Goal: Information Seeking & Learning: Check status

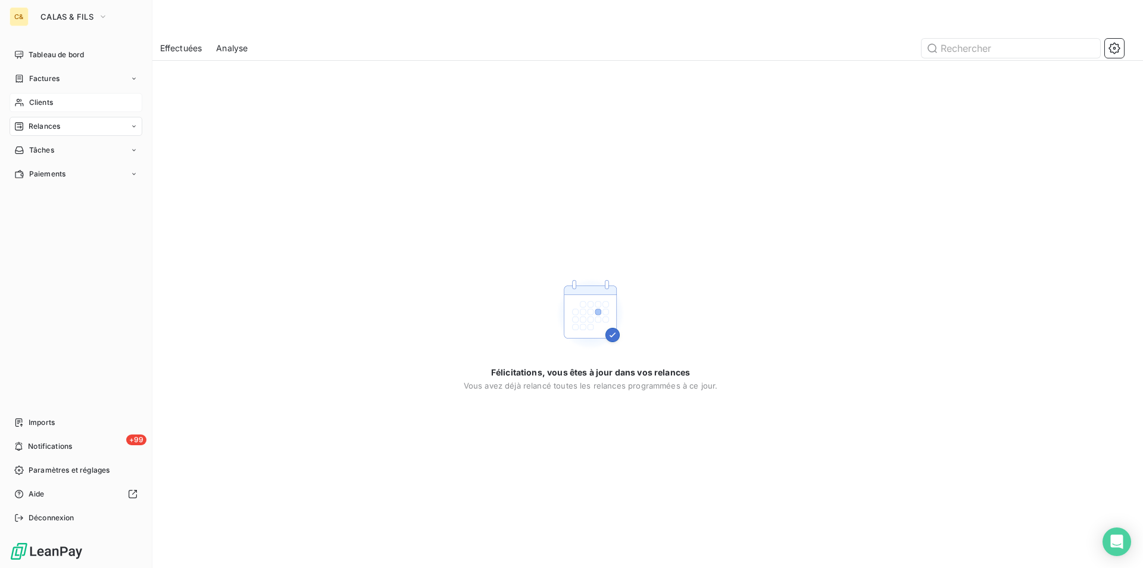
click at [46, 100] on span "Clients" at bounding box center [41, 102] width 24 height 11
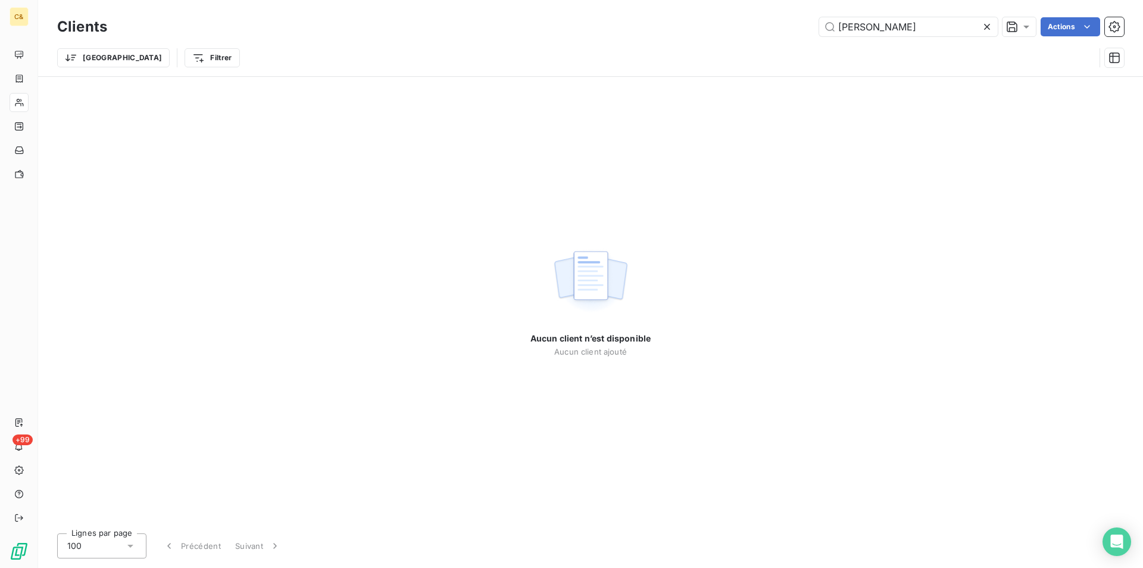
drag, startPoint x: 903, startPoint y: 32, endPoint x: 794, endPoint y: 28, distance: 108.5
click at [794, 28] on div "[PERSON_NAME]" at bounding box center [622, 26] width 1003 height 19
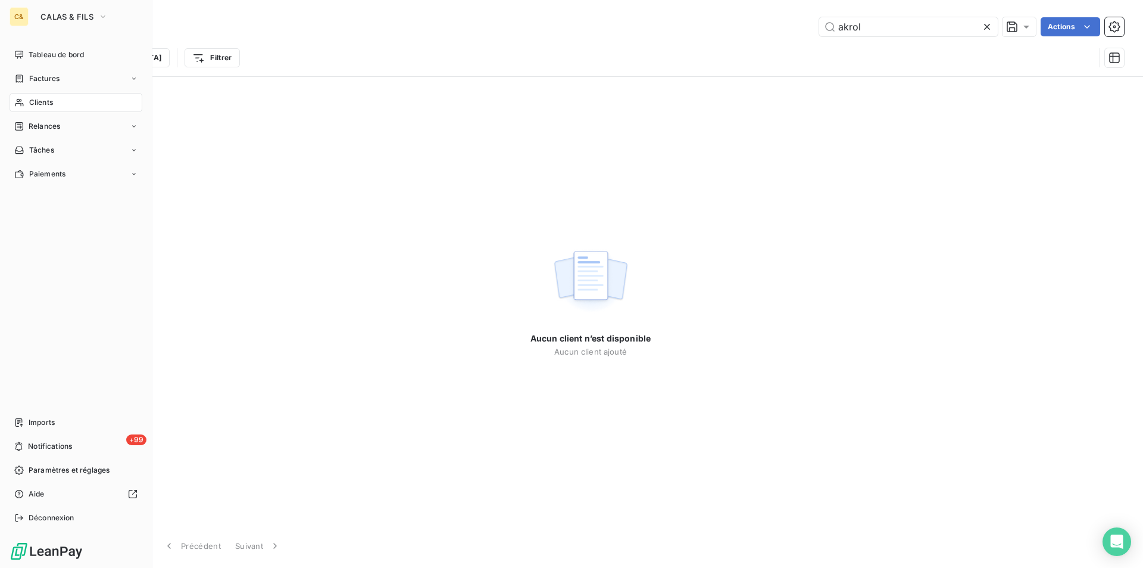
click at [41, 102] on span "Clients" at bounding box center [41, 102] width 24 height 11
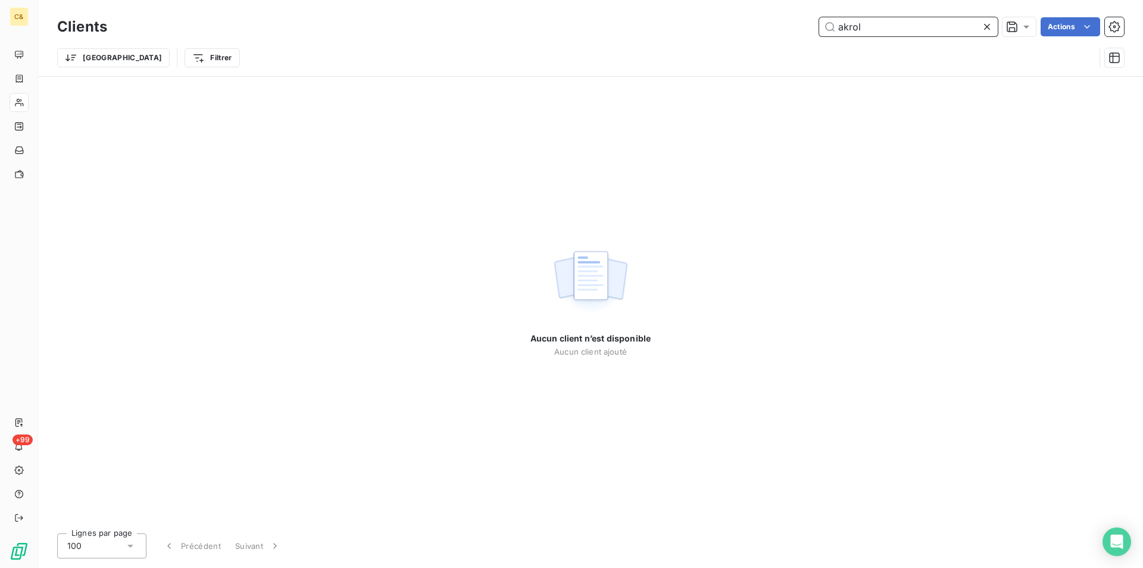
click at [870, 27] on input "akrol" at bounding box center [908, 26] width 179 height 19
drag, startPoint x: 874, startPoint y: 24, endPoint x: 703, endPoint y: 27, distance: 170.9
click at [710, 27] on div "akrol Actions" at bounding box center [622, 26] width 1003 height 19
type input "akro"
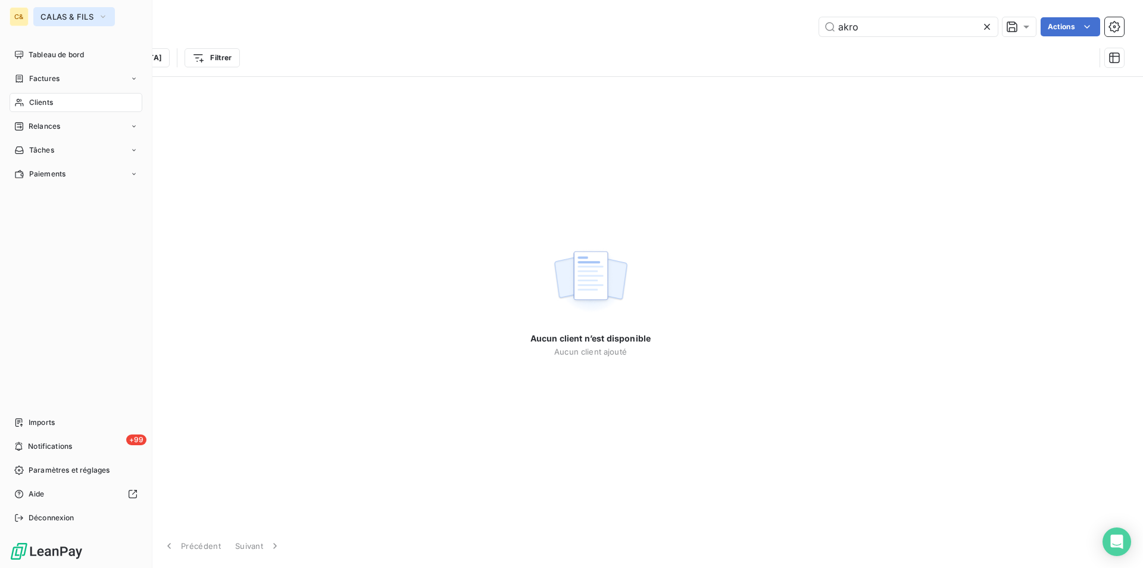
click at [68, 10] on button "CALAS & FILS" at bounding box center [74, 16] width 82 height 19
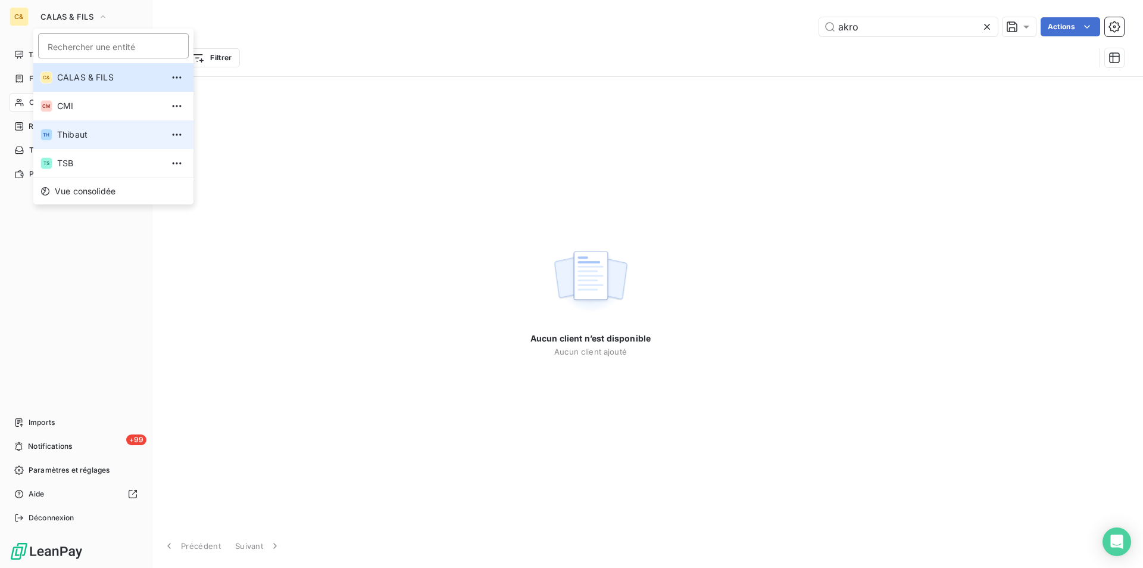
click at [79, 130] on span "Thibaut" at bounding box center [109, 135] width 105 height 12
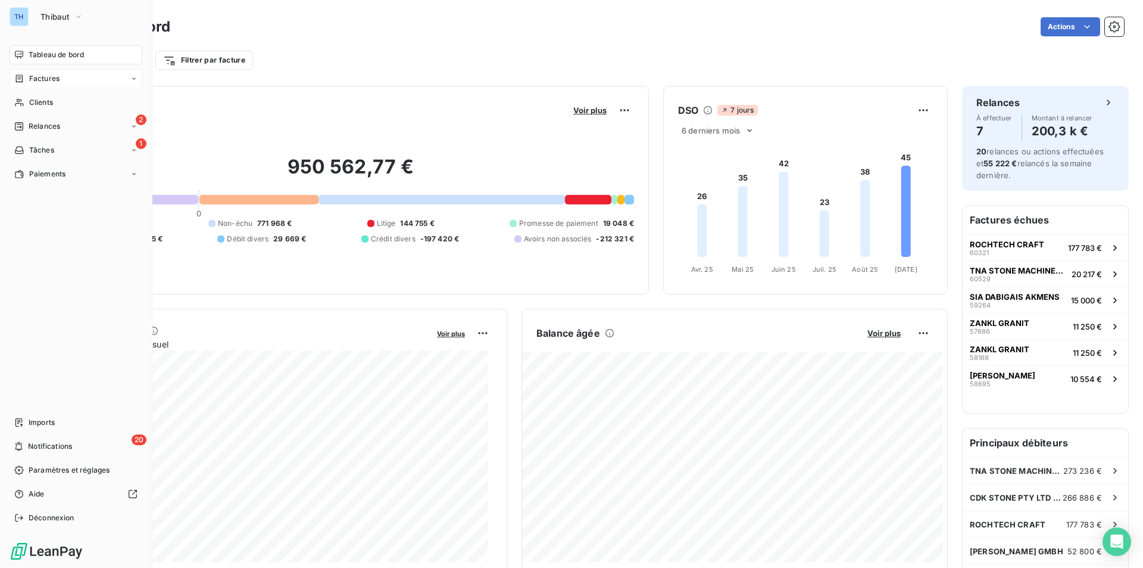
click at [39, 80] on span "Factures" at bounding box center [44, 78] width 30 height 11
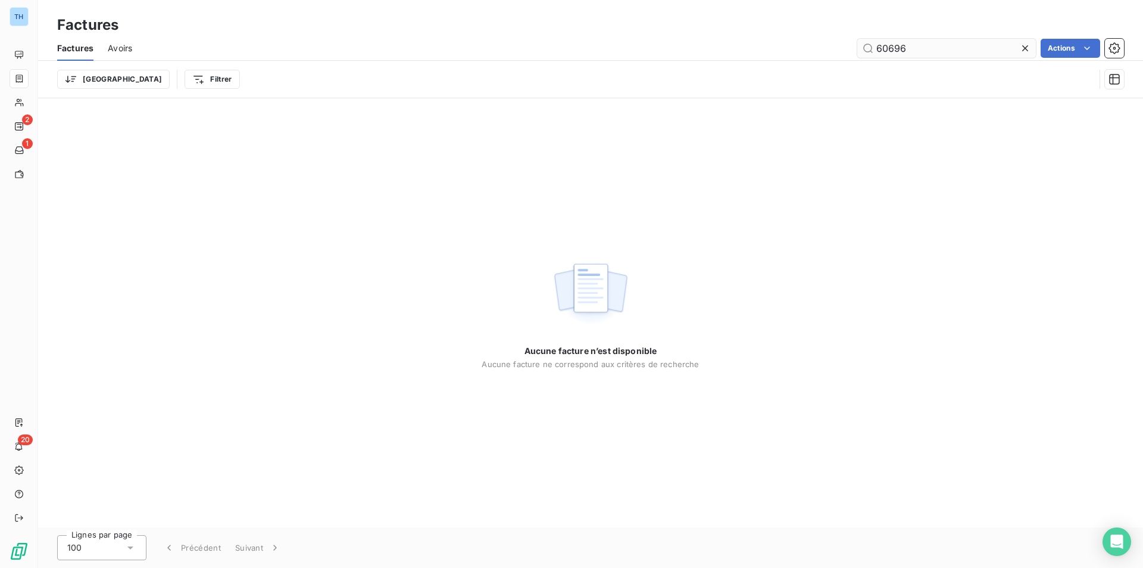
click at [1025, 49] on icon at bounding box center [1026, 48] width 12 height 12
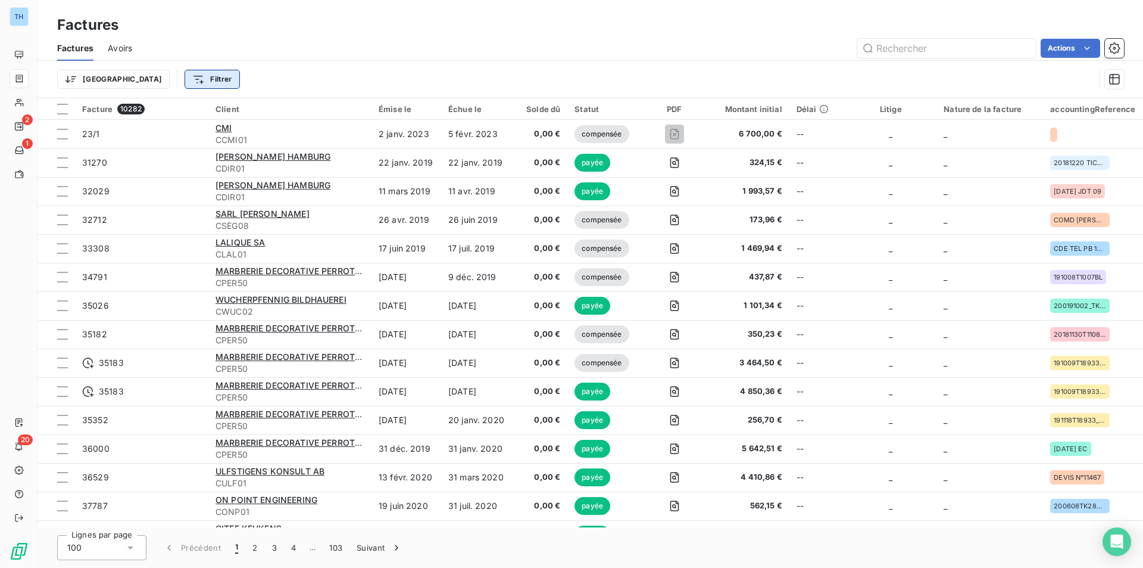
click at [155, 76] on html "TH 2 1 20 Factures Factures Avoirs Actions Trier Filtrer Facture 10282 Client É…" at bounding box center [571, 284] width 1143 height 568
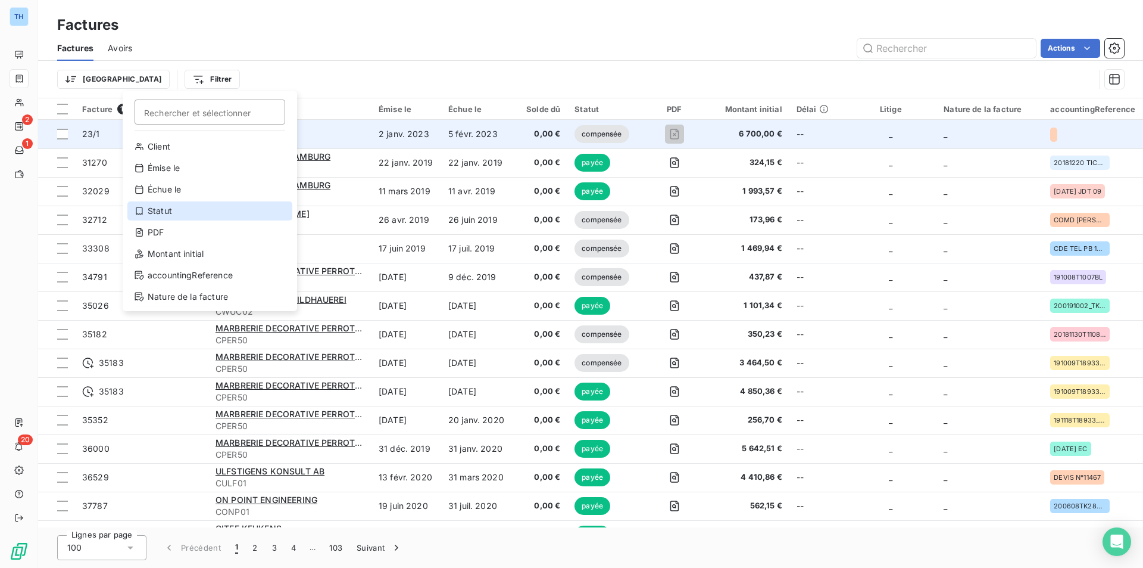
drag, startPoint x: 165, startPoint y: 214, endPoint x: 275, endPoint y: 124, distance: 141.8
click at [165, 214] on div "Statut" at bounding box center [209, 210] width 165 height 19
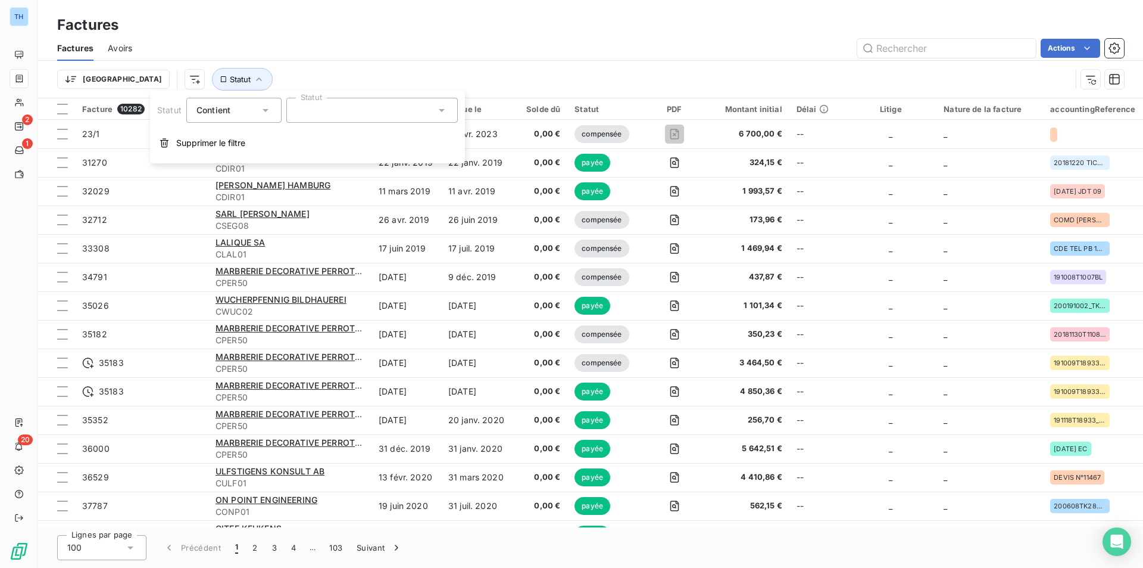
click at [326, 115] on div at bounding box center [372, 110] width 172 height 25
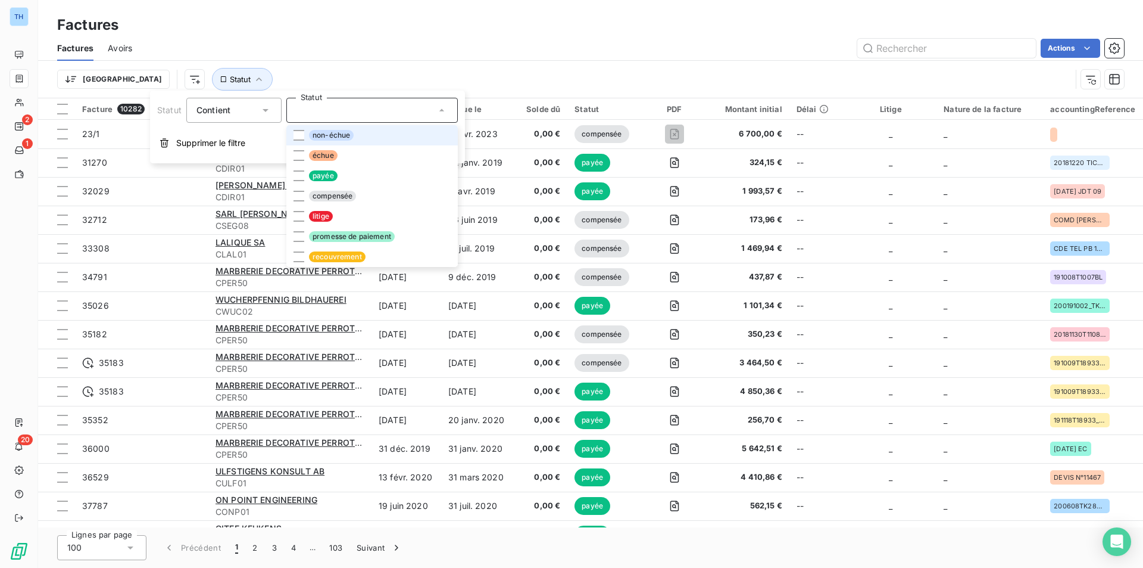
click at [313, 136] on span "non-échue" at bounding box center [331, 135] width 45 height 11
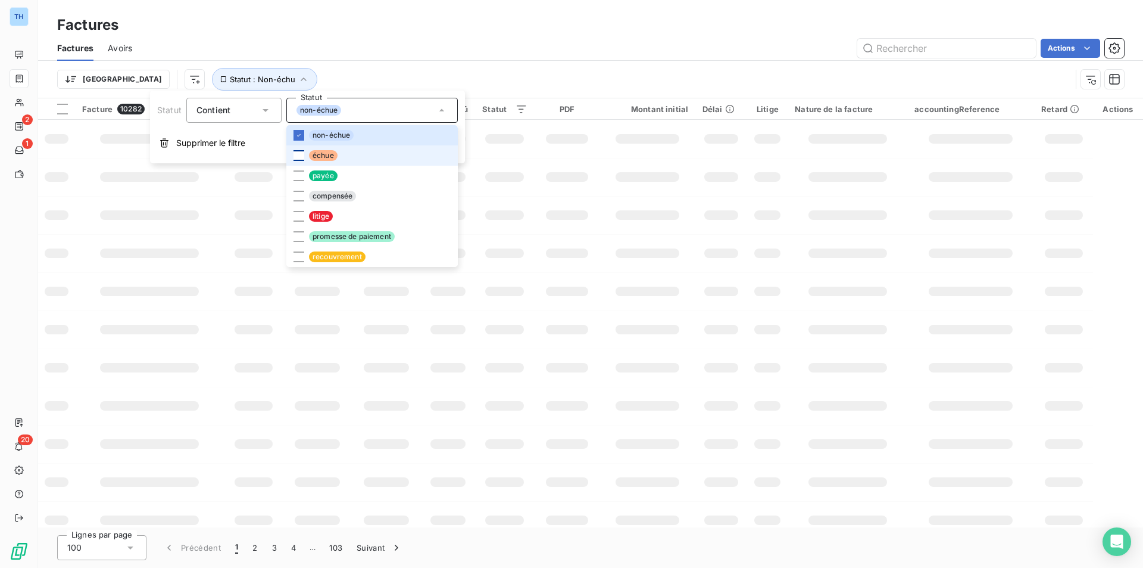
click at [297, 154] on div at bounding box center [299, 155] width 11 height 11
click at [298, 236] on div at bounding box center [299, 236] width 11 height 11
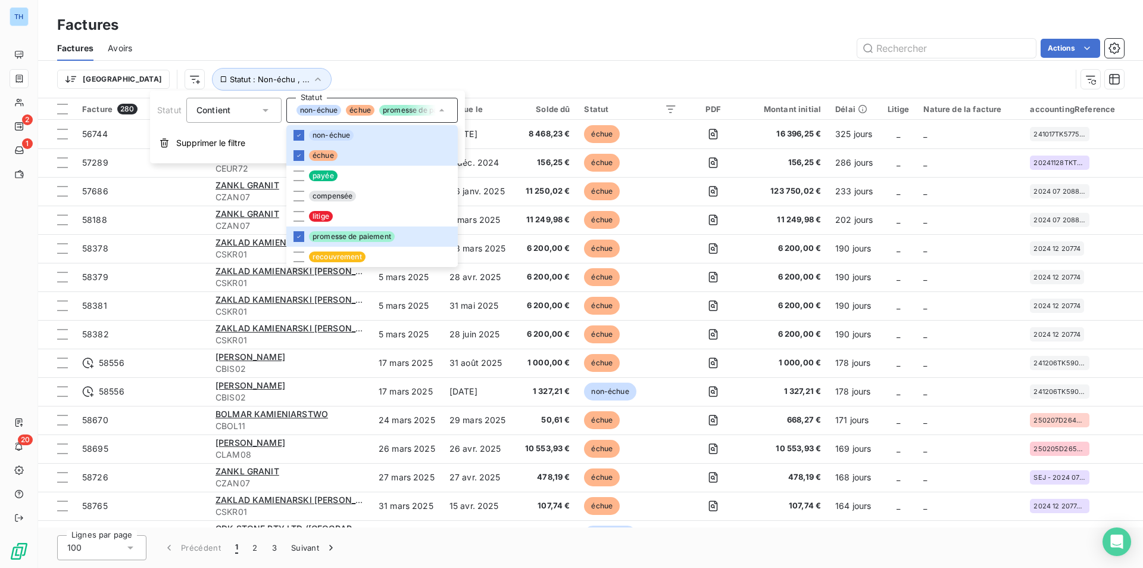
click at [493, 34] on div "Factures" at bounding box center [590, 24] width 1105 height 21
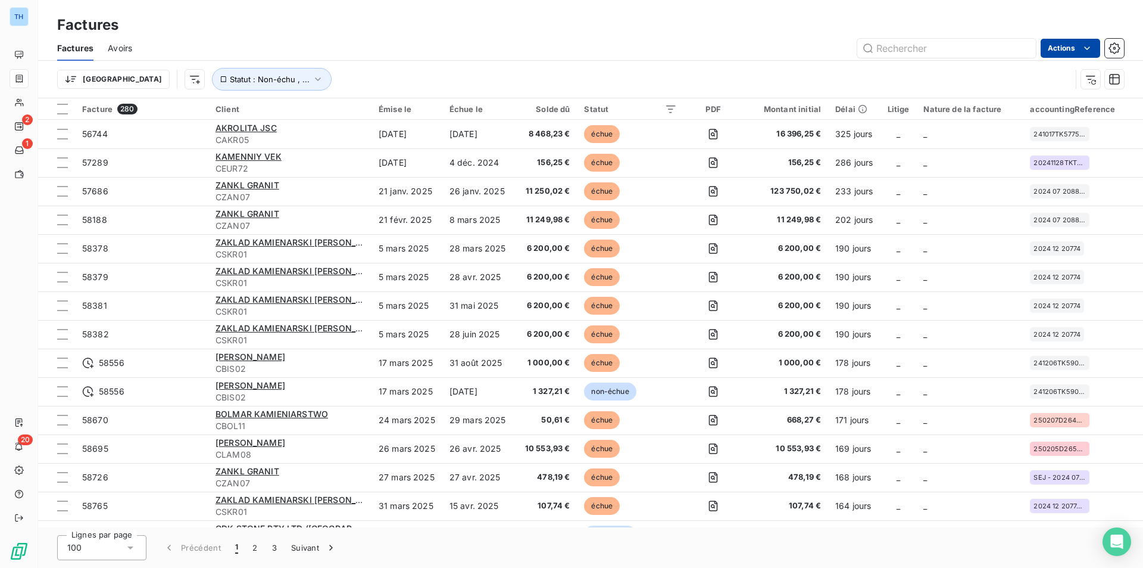
click at [1074, 55] on html "TH 2 1 20 Factures Factures Avoirs Actions Trier Statut : Non-échu , ... Factur…" at bounding box center [571, 284] width 1143 height 568
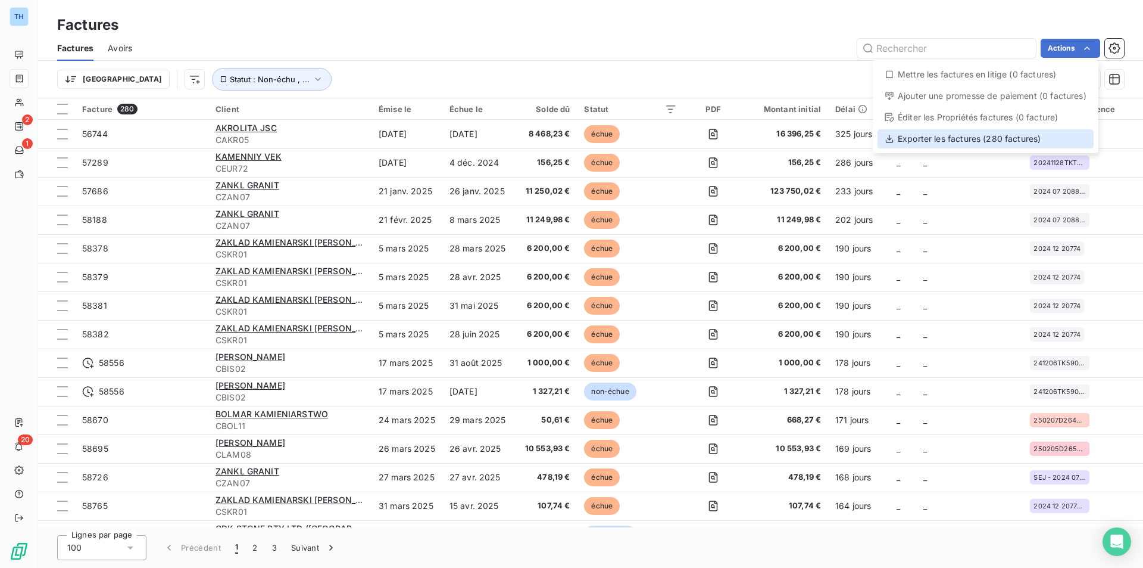
click at [1006, 138] on div "Exporter les factures (280 factures)" at bounding box center [986, 138] width 216 height 19
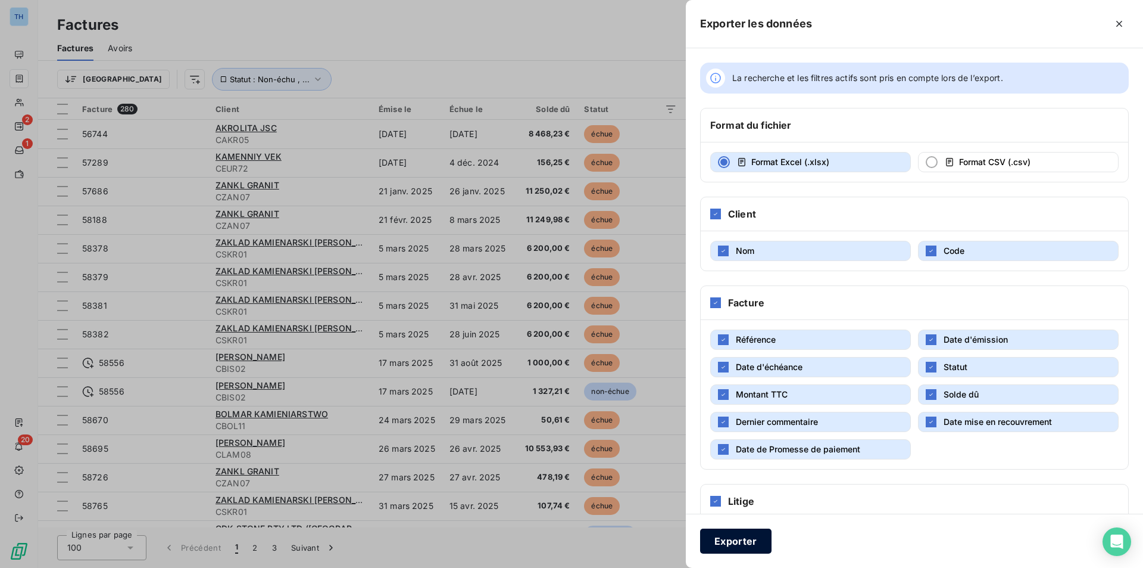
click at [731, 541] on button "Exporter" at bounding box center [735, 540] width 71 height 25
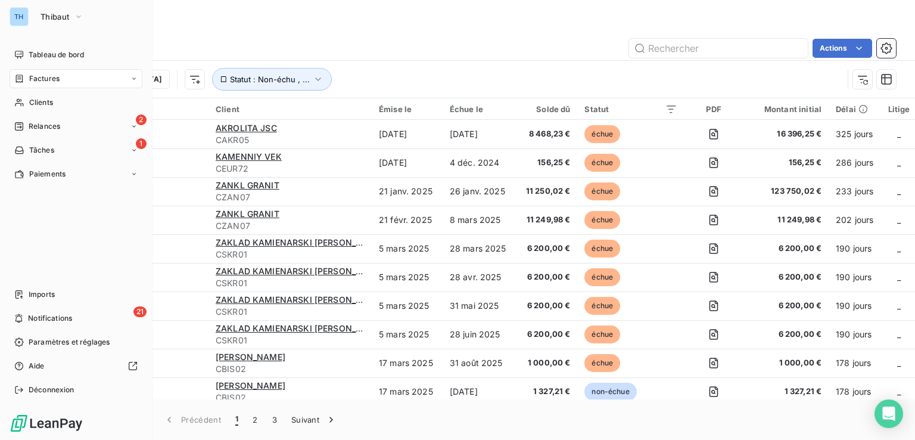
click at [46, 84] on div "Factures" at bounding box center [76, 78] width 133 height 19
click at [48, 76] on span "Factures" at bounding box center [44, 78] width 30 height 11
drag, startPoint x: 45, startPoint y: 105, endPoint x: 52, endPoint y: 105, distance: 7.1
click at [45, 105] on span "Factures" at bounding box center [44, 102] width 30 height 11
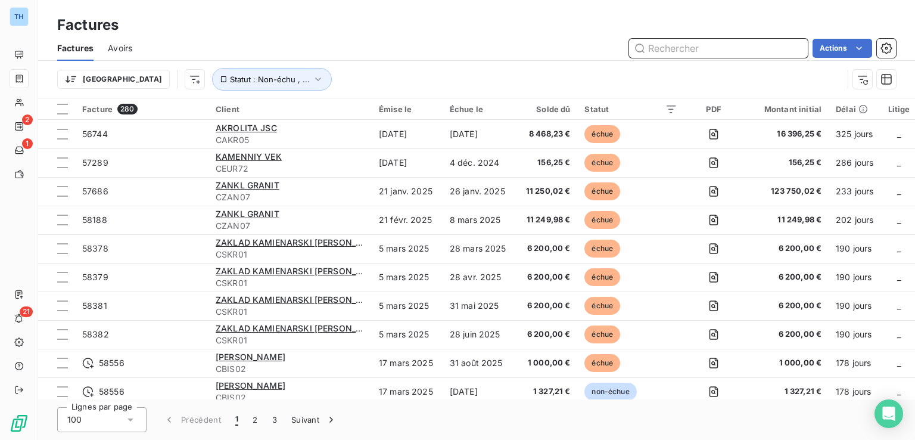
click at [659, 48] on input "text" at bounding box center [718, 48] width 179 height 19
type input "60686"
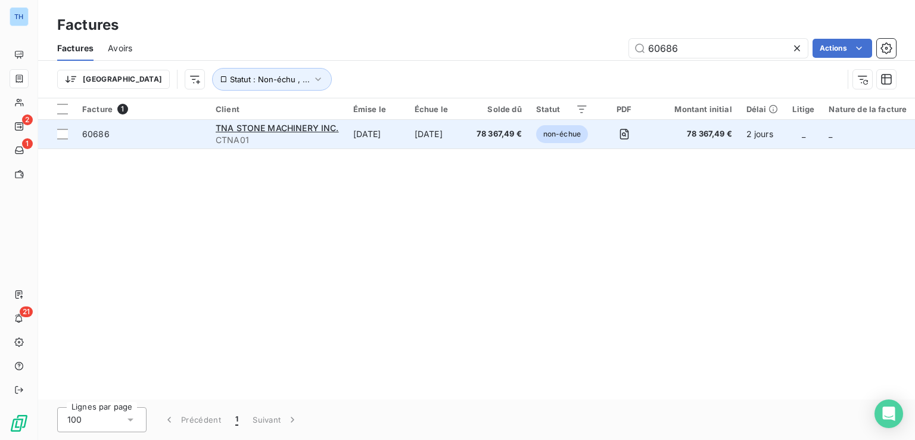
click at [397, 135] on td "[DATE]" at bounding box center [376, 134] width 61 height 29
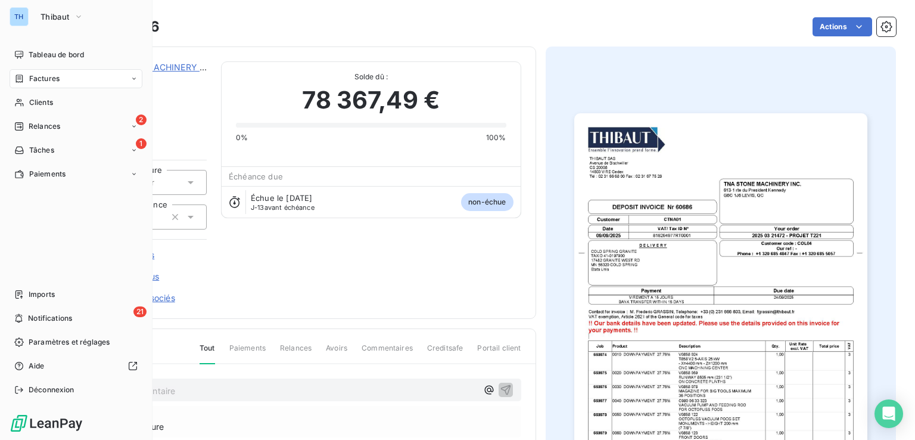
click at [43, 77] on span "Factures" at bounding box center [44, 78] width 30 height 11
drag, startPoint x: 52, startPoint y: 103, endPoint x: 92, endPoint y: 97, distance: 40.3
click at [52, 103] on span "Factures" at bounding box center [44, 102] width 30 height 11
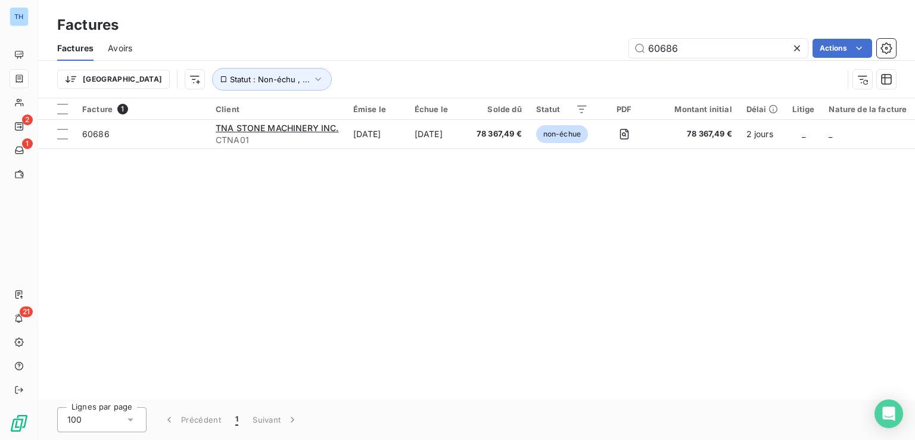
drag, startPoint x: 696, startPoint y: 49, endPoint x: 498, endPoint y: 35, distance: 197.6
click at [526, 45] on div "60686 Actions" at bounding box center [521, 48] width 749 height 19
type input "60663"
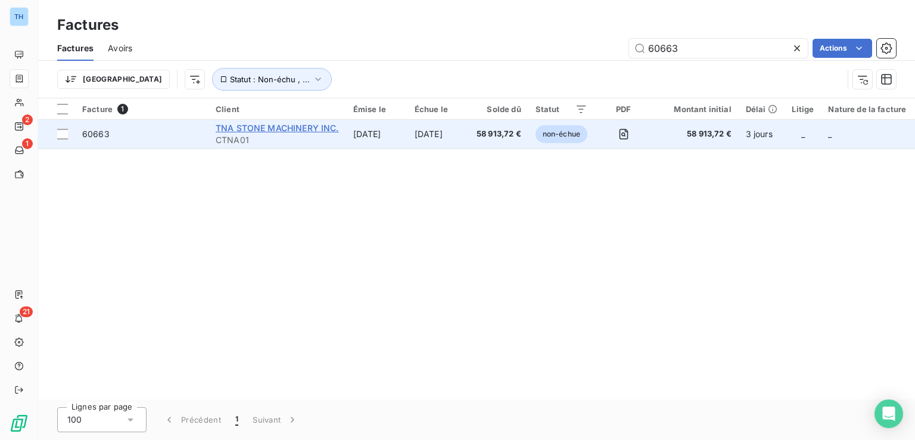
click at [227, 131] on span "TNA STONE MACHINERY INC." at bounding box center [277, 128] width 123 height 10
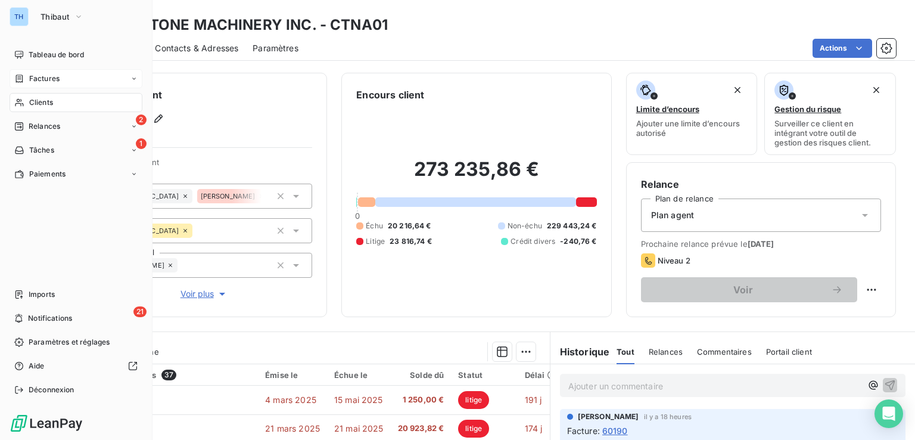
click at [38, 78] on span "Factures" at bounding box center [44, 78] width 30 height 11
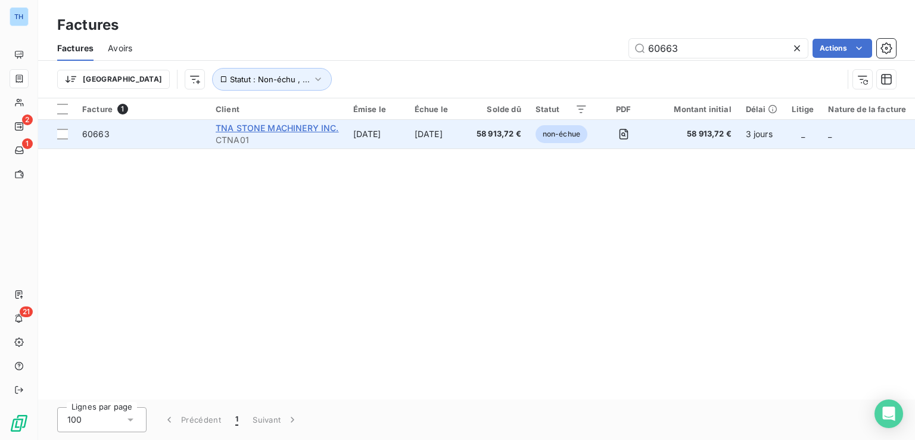
click at [293, 132] on span "TNA STONE MACHINERY INC." at bounding box center [277, 128] width 123 height 10
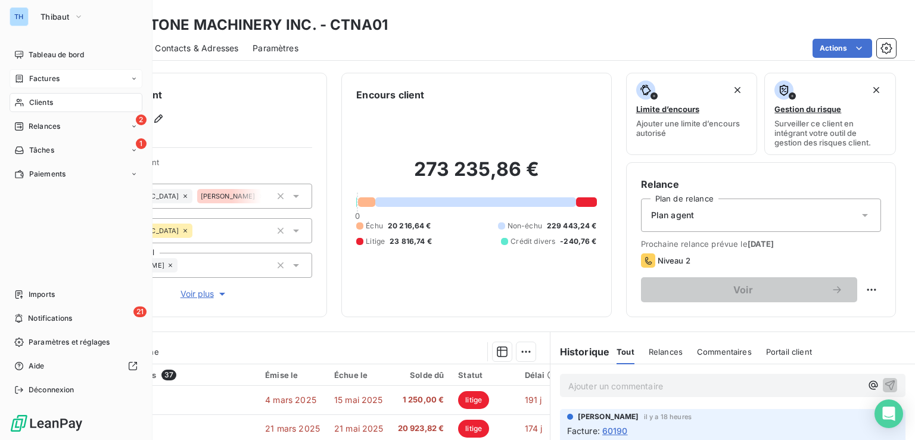
click at [40, 79] on span "Factures" at bounding box center [44, 78] width 30 height 11
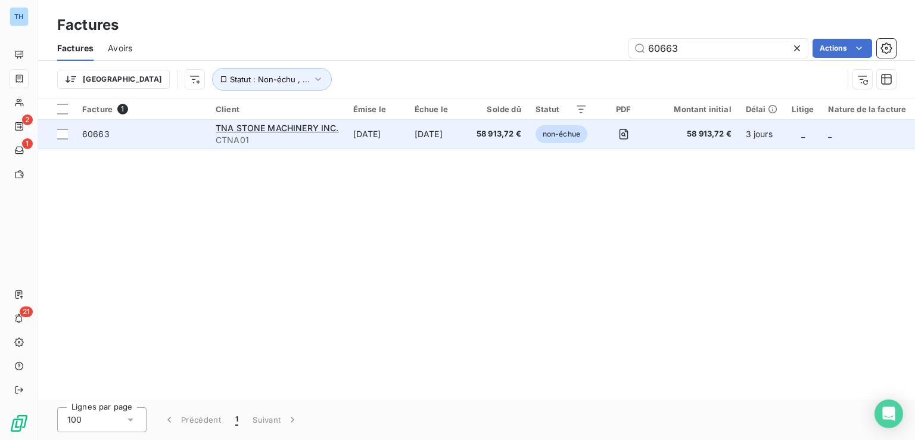
click at [435, 134] on td "[DATE]" at bounding box center [438, 134] width 62 height 29
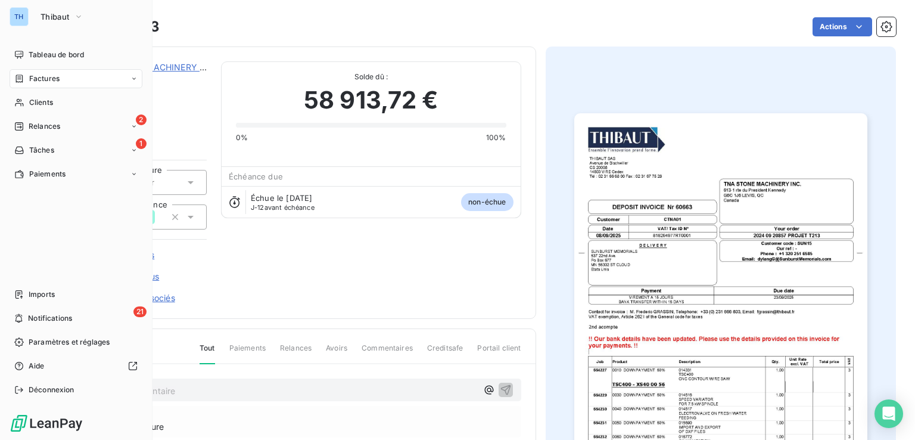
click at [43, 77] on span "Factures" at bounding box center [44, 78] width 30 height 11
click at [55, 105] on span "Factures" at bounding box center [44, 102] width 30 height 11
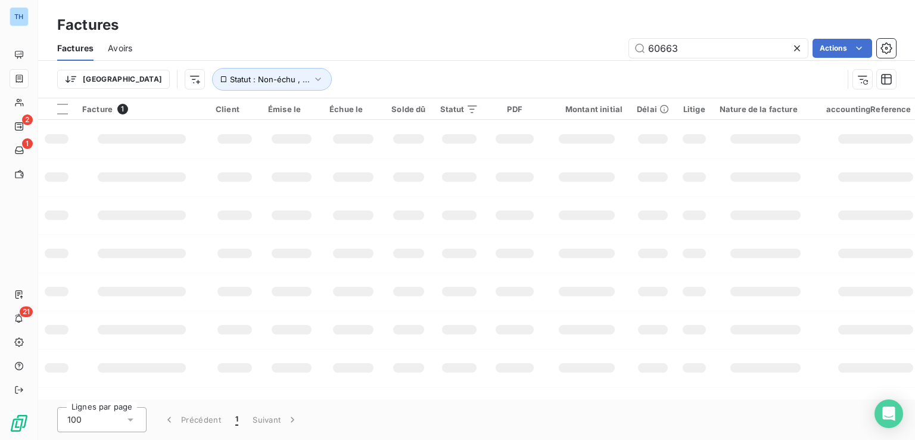
drag, startPoint x: 716, startPoint y: 44, endPoint x: 563, endPoint y: 41, distance: 153.7
click at [583, 42] on div "60663 Actions" at bounding box center [521, 48] width 749 height 19
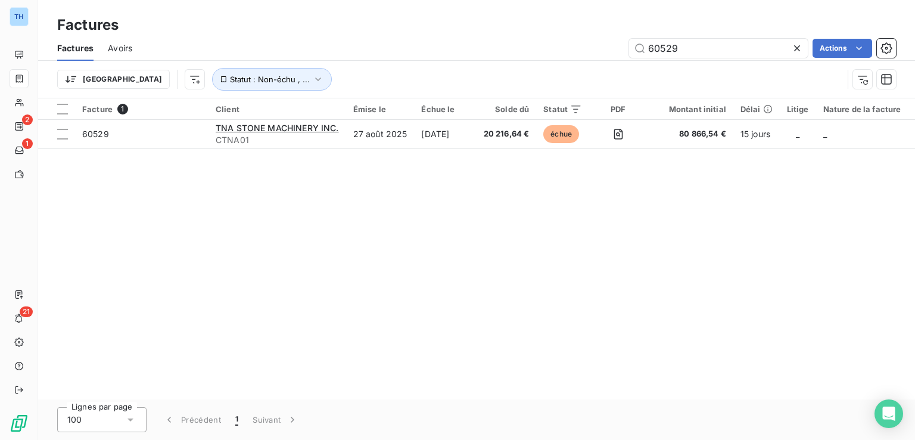
type input "60529"
click at [395, 150] on div "Facture 1 Client Émise le Échue le Solde dû Statut PDF Montant initial Délai Li…" at bounding box center [476, 248] width 877 height 301
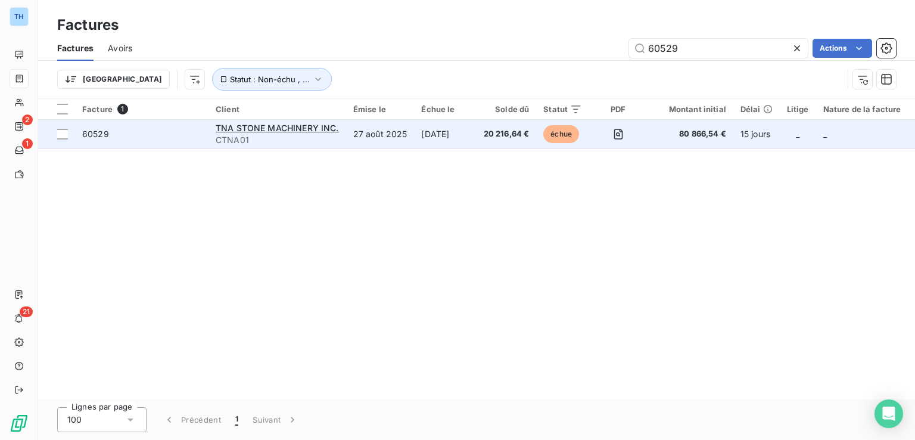
click at [393, 142] on td "27 août 2025" at bounding box center [380, 134] width 68 height 29
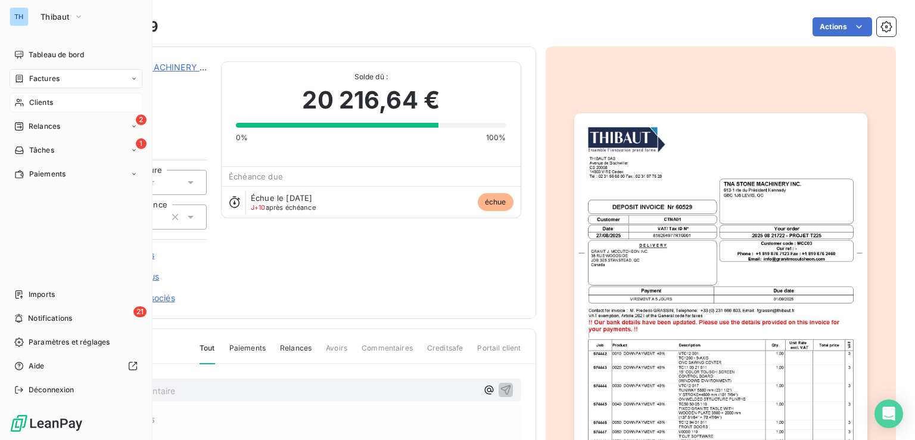
click at [43, 103] on span "Clients" at bounding box center [41, 102] width 24 height 11
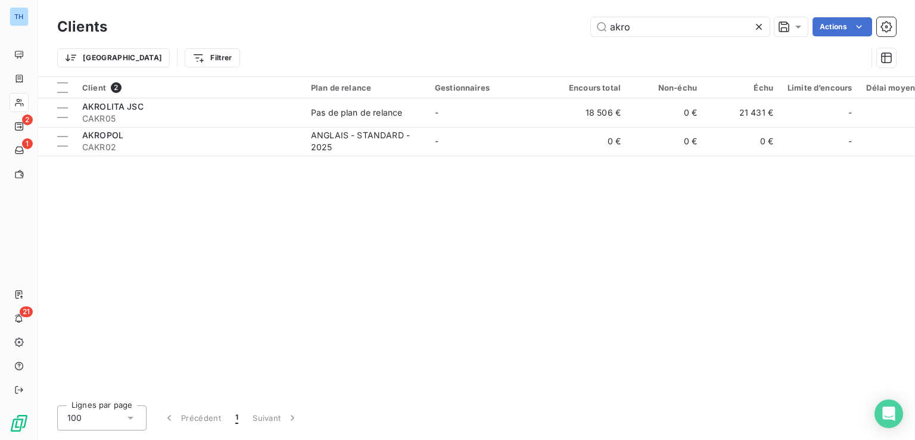
drag, startPoint x: 643, startPoint y: 29, endPoint x: 582, endPoint y: 22, distance: 61.2
click at [582, 22] on div "akro Actions" at bounding box center [508, 26] width 774 height 19
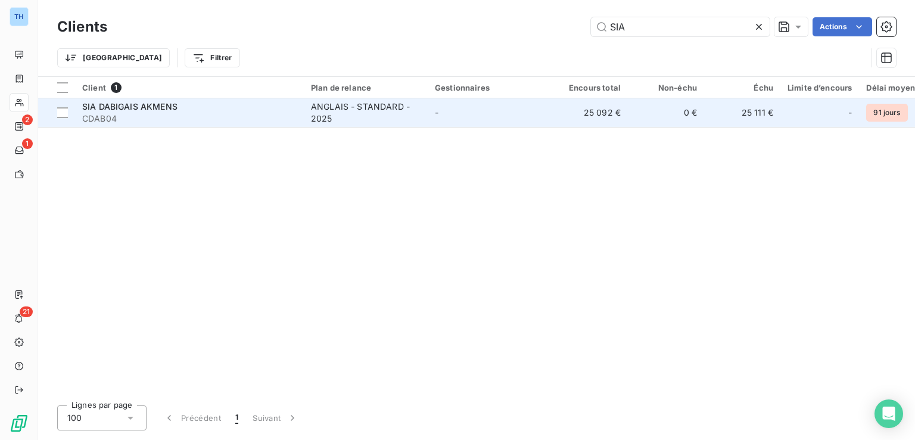
type input "SIA"
click at [290, 116] on span "CDAB04" at bounding box center [189, 119] width 214 height 12
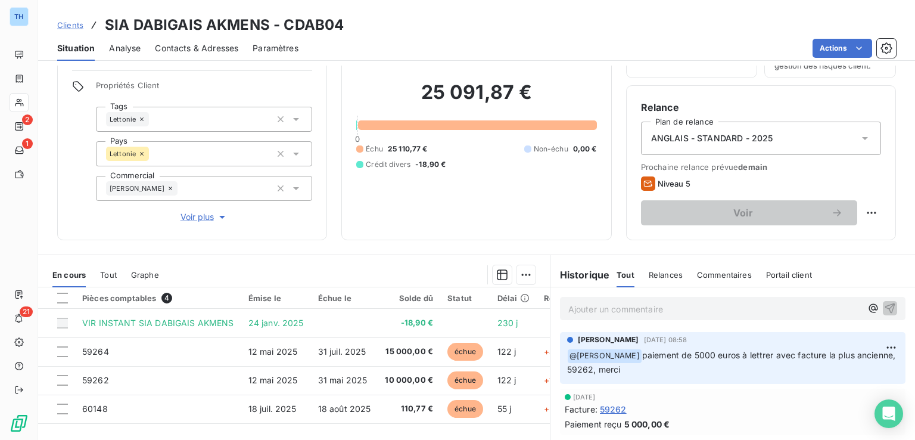
scroll to position [60, 0]
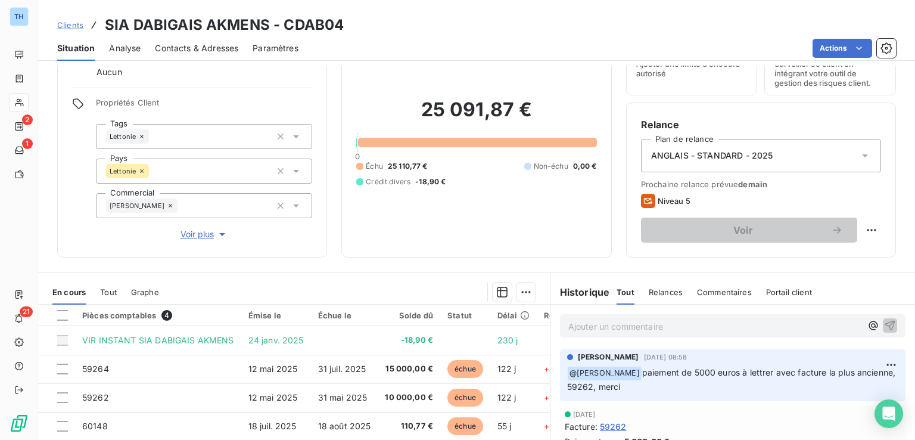
drag, startPoint x: 374, startPoint y: 249, endPoint x: 248, endPoint y: 178, distance: 144.3
click at [374, 249] on div "Encours client 25 091,87 € 0 Échu 25 110,77 € Non-échu 0,00 € Crédit divers -18…" at bounding box center [476, 135] width 270 height 244
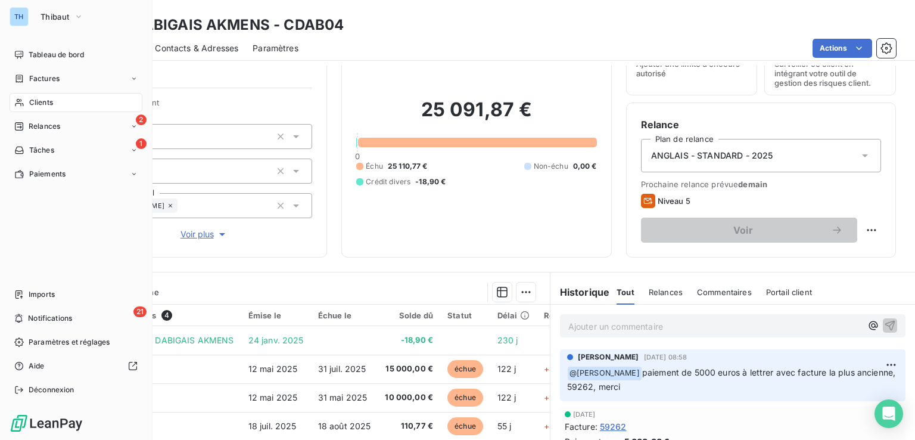
click at [45, 99] on span "Clients" at bounding box center [41, 102] width 24 height 11
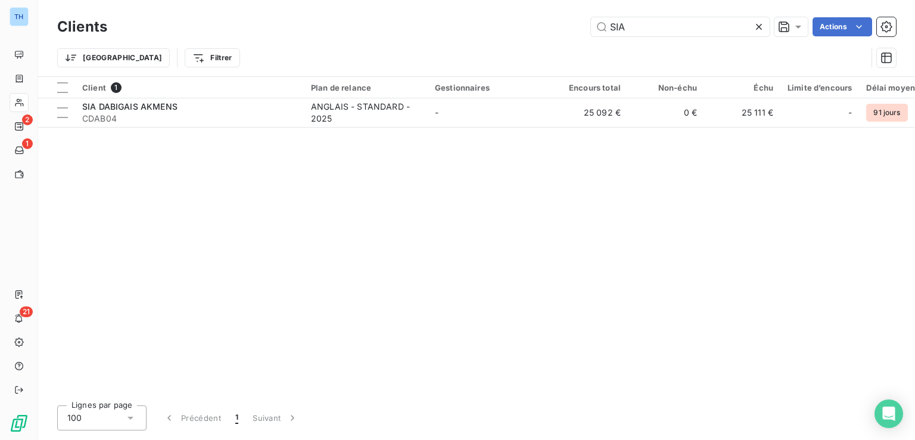
drag, startPoint x: 638, startPoint y: 21, endPoint x: 559, endPoint y: 17, distance: 79.3
click at [580, 21] on div "SIA Actions" at bounding box center [508, 26] width 774 height 19
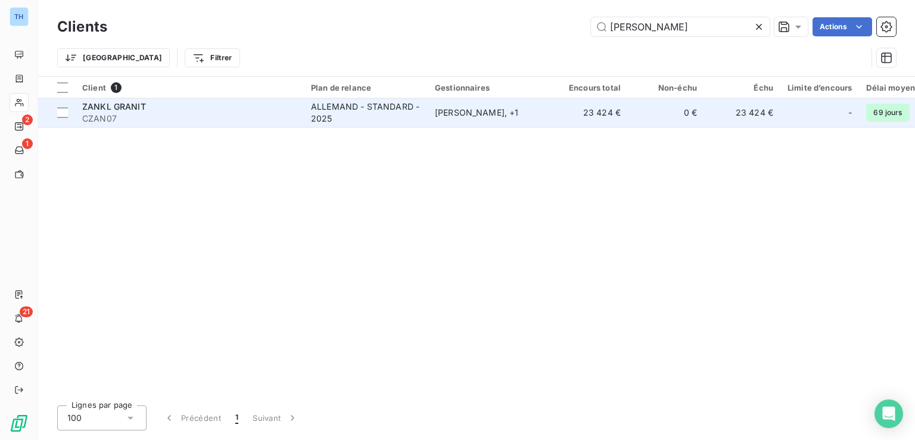
type input "[PERSON_NAME]"
click at [472, 121] on td "[PERSON_NAME] , + 1" at bounding box center [490, 112] width 124 height 29
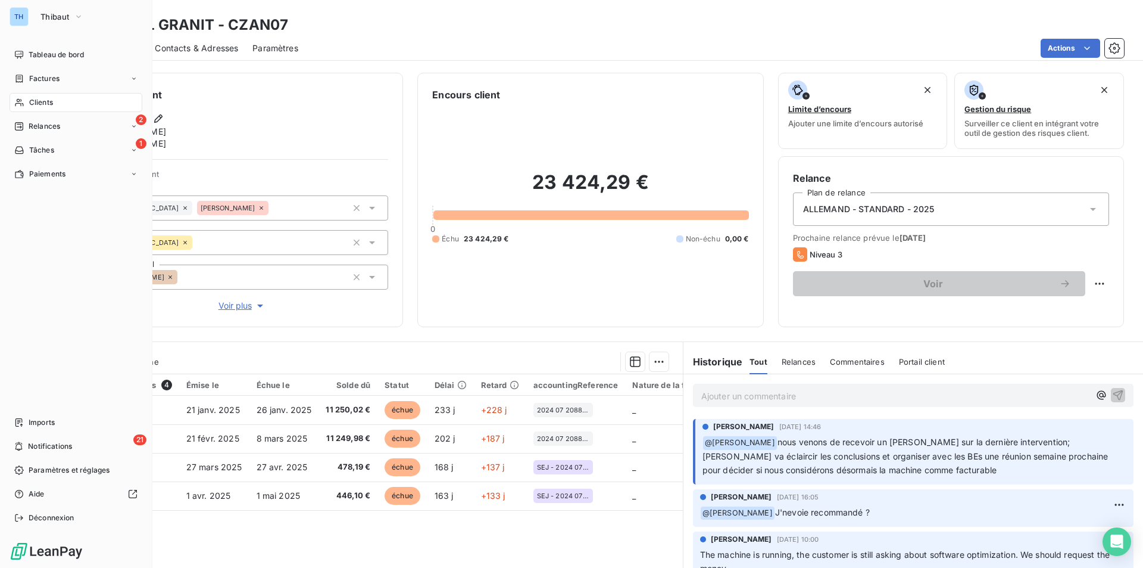
click at [32, 99] on span "Clients" at bounding box center [41, 102] width 24 height 11
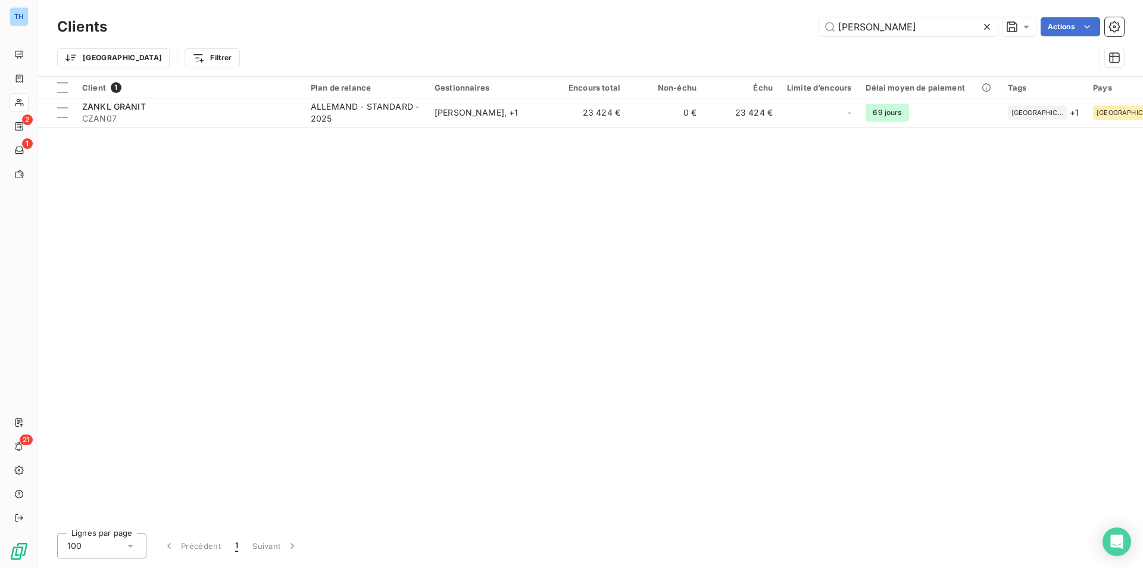
drag, startPoint x: 870, startPoint y: 20, endPoint x: 755, endPoint y: 23, distance: 115.6
click at [756, 23] on div "[PERSON_NAME] Actions" at bounding box center [622, 26] width 1003 height 19
type input "bertin"
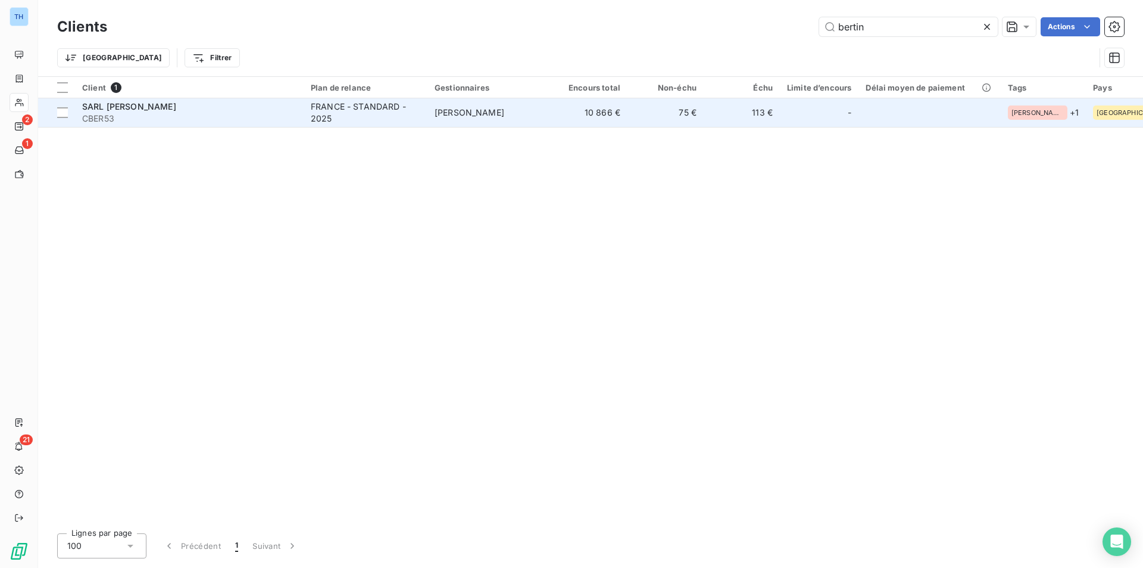
click at [563, 110] on td "10 866 €" at bounding box center [589, 112] width 76 height 29
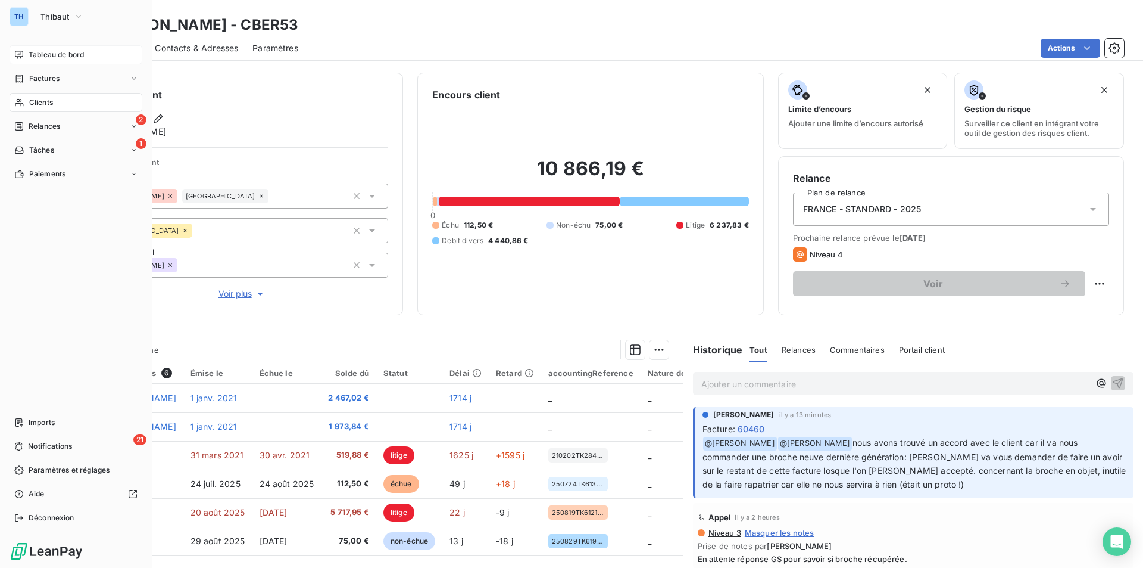
click at [51, 57] on span "Tableau de bord" at bounding box center [56, 54] width 55 height 11
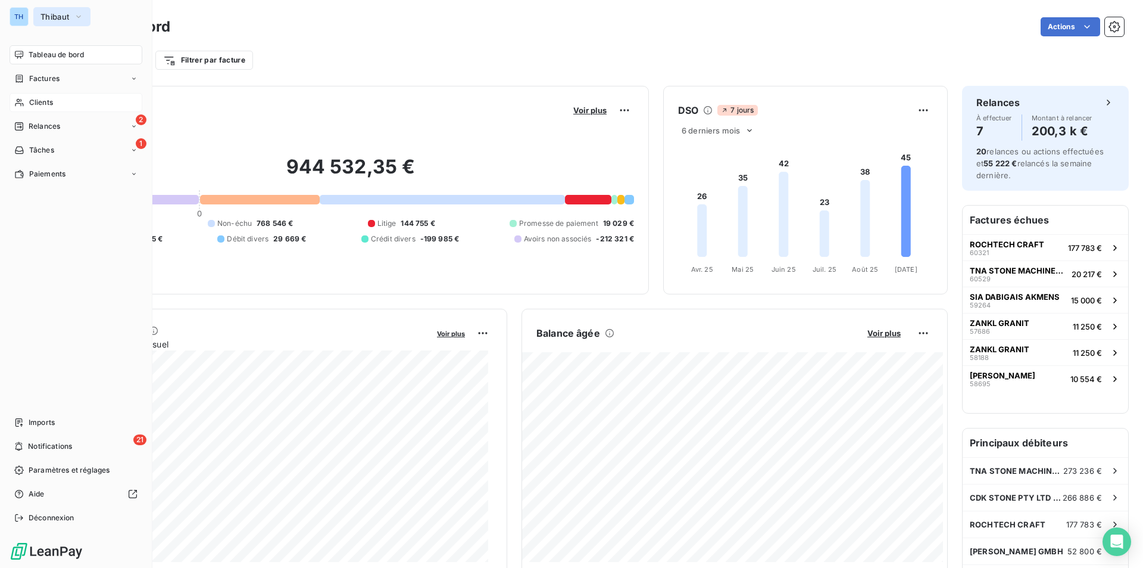
click at [51, 16] on span "Thibaut" at bounding box center [54, 17] width 29 height 10
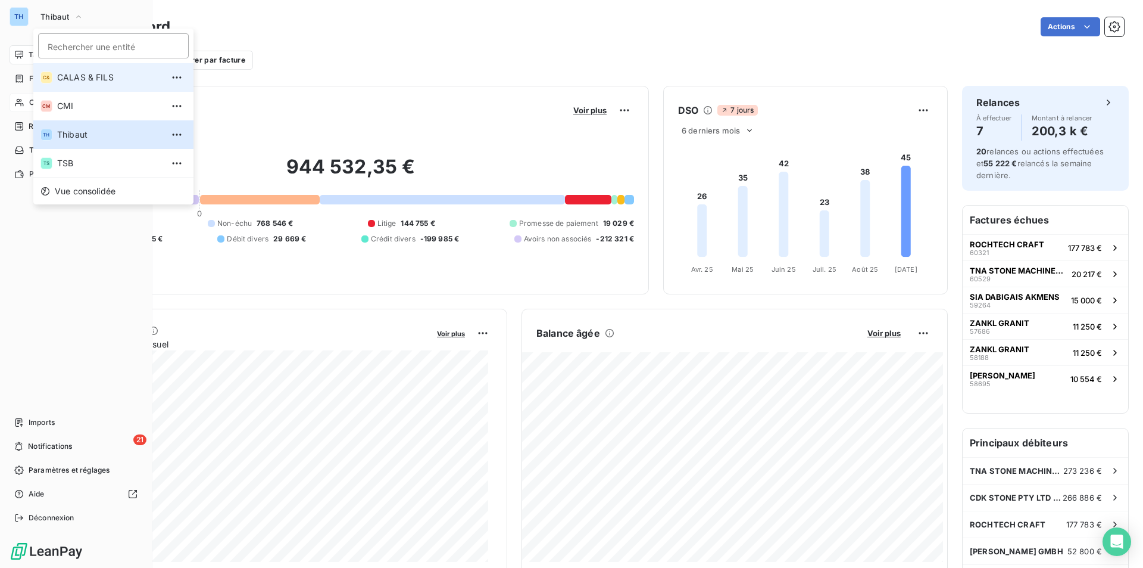
click at [63, 79] on span "CALAS & FILS" at bounding box center [109, 77] width 105 height 12
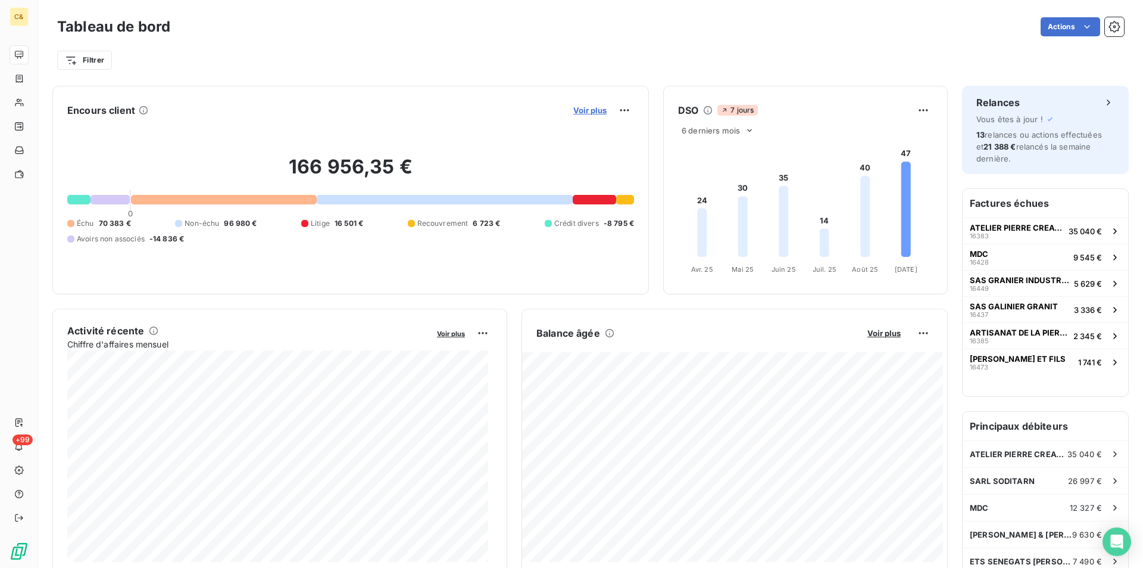
click at [598, 114] on span "Voir plus" at bounding box center [590, 110] width 33 height 10
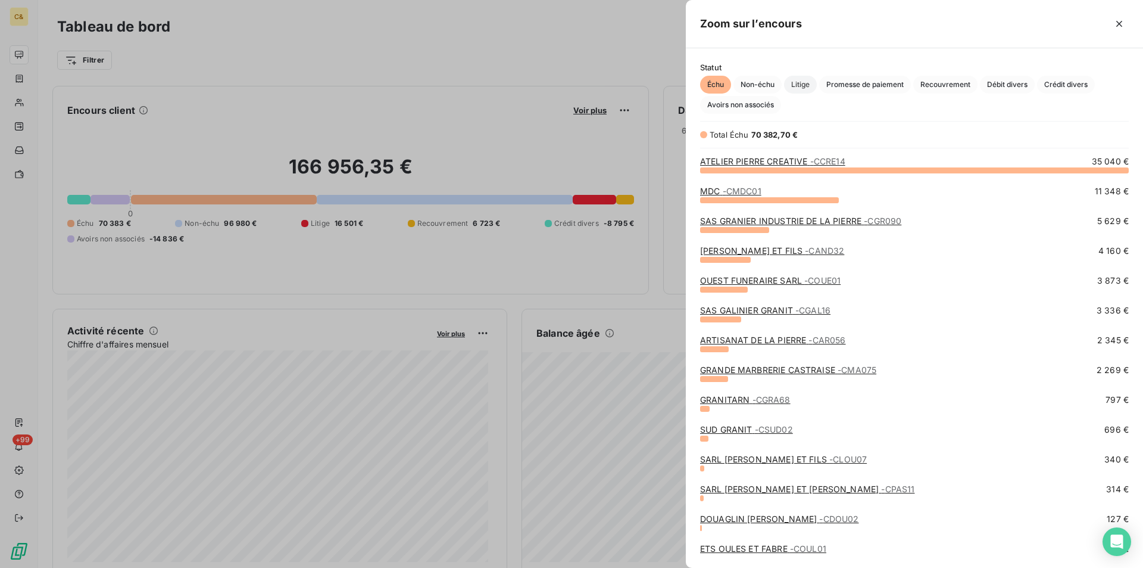
click at [806, 82] on span "Litige" at bounding box center [800, 85] width 33 height 18
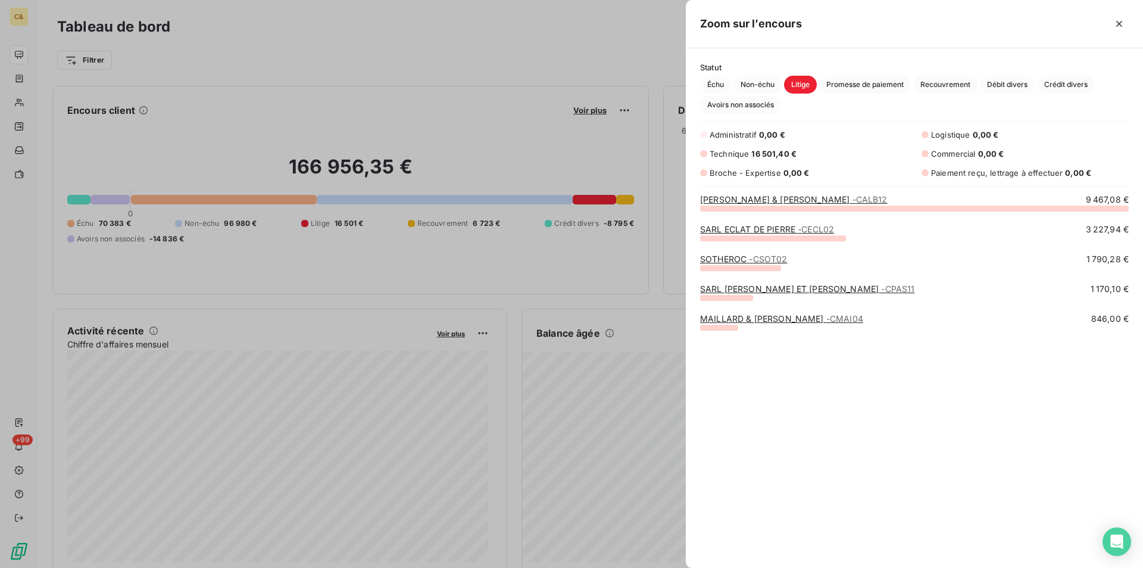
scroll to position [351, 448]
click at [737, 261] on link "SOTHEROC - CSOT02" at bounding box center [743, 259] width 87 height 10
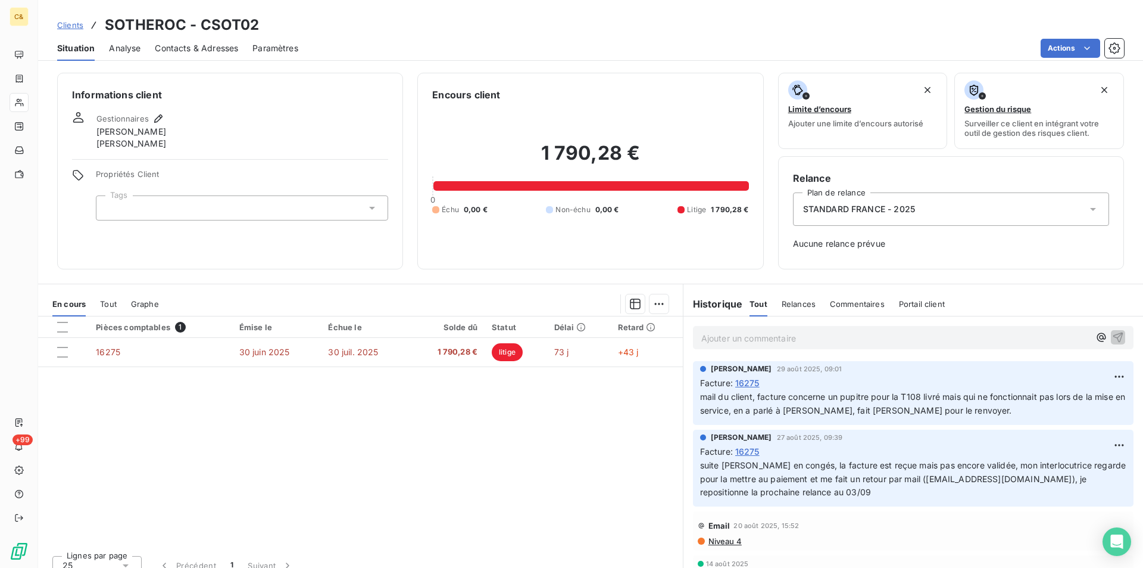
drag, startPoint x: 427, startPoint y: 445, endPoint x: 385, endPoint y: 319, distance: 133.1
click at [427, 445] on div "Pièces comptables 1 Émise le Échue le Solde dû Statut Délai Retard 16275 30 jui…" at bounding box center [360, 430] width 645 height 229
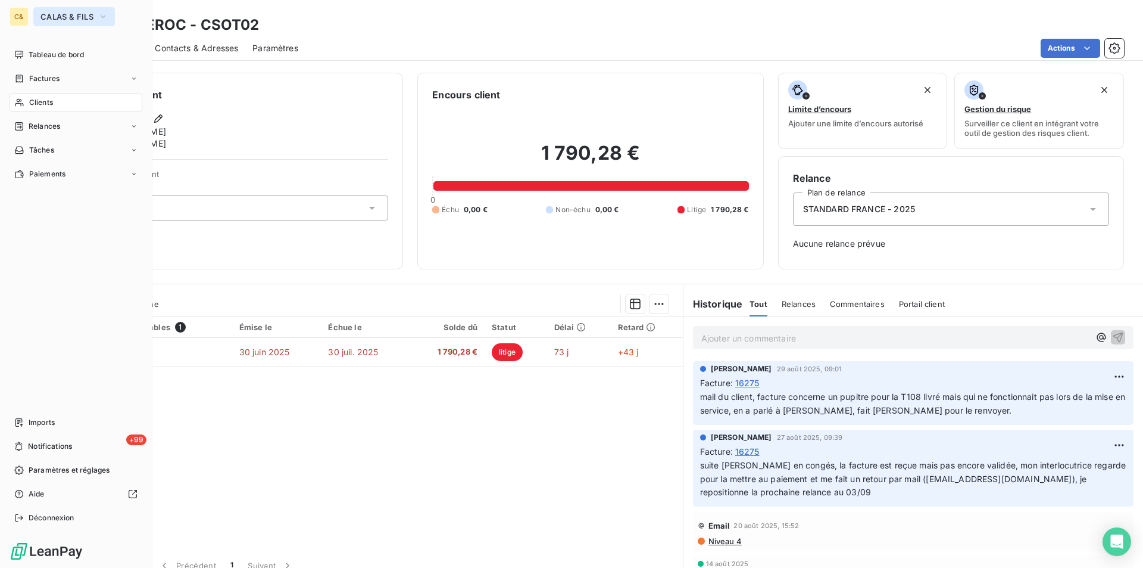
click at [74, 13] on span "CALAS & FILS" at bounding box center [66, 17] width 53 height 10
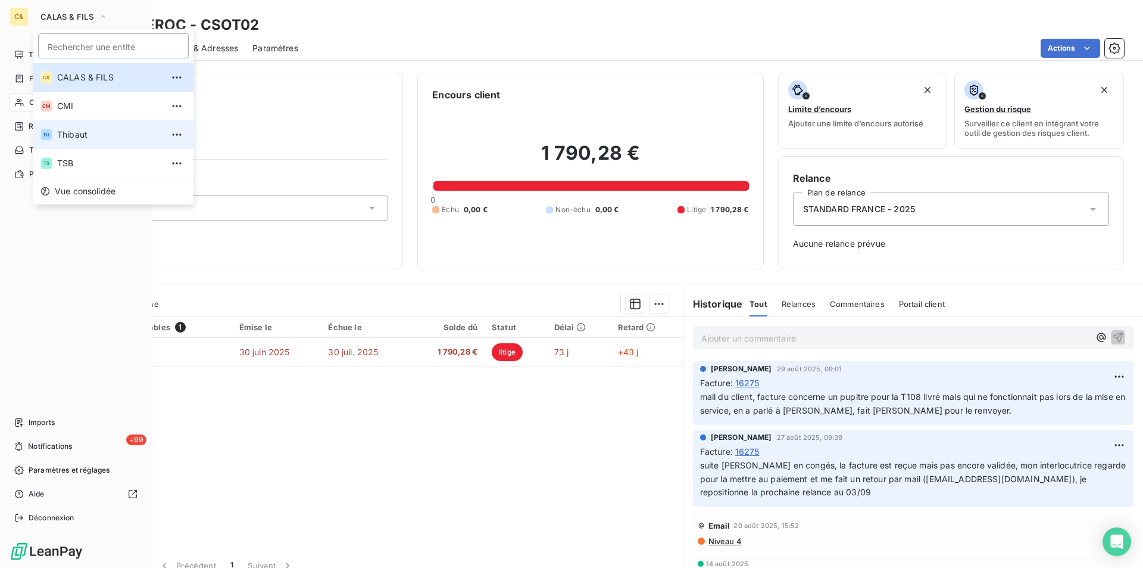
click at [74, 130] on span "Thibaut" at bounding box center [109, 135] width 105 height 12
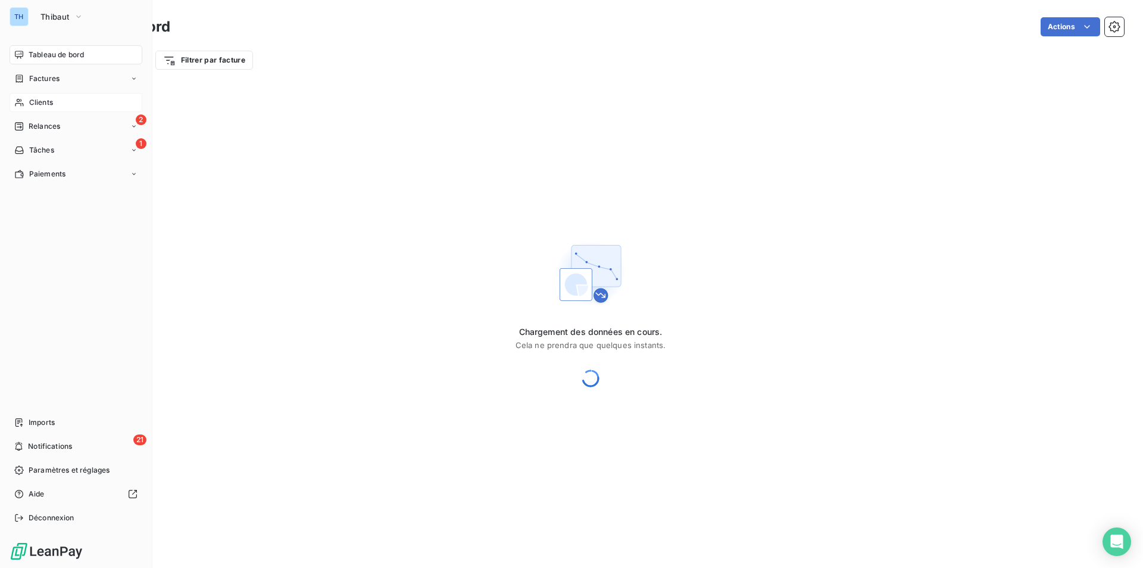
click at [42, 99] on span "Clients" at bounding box center [41, 102] width 24 height 11
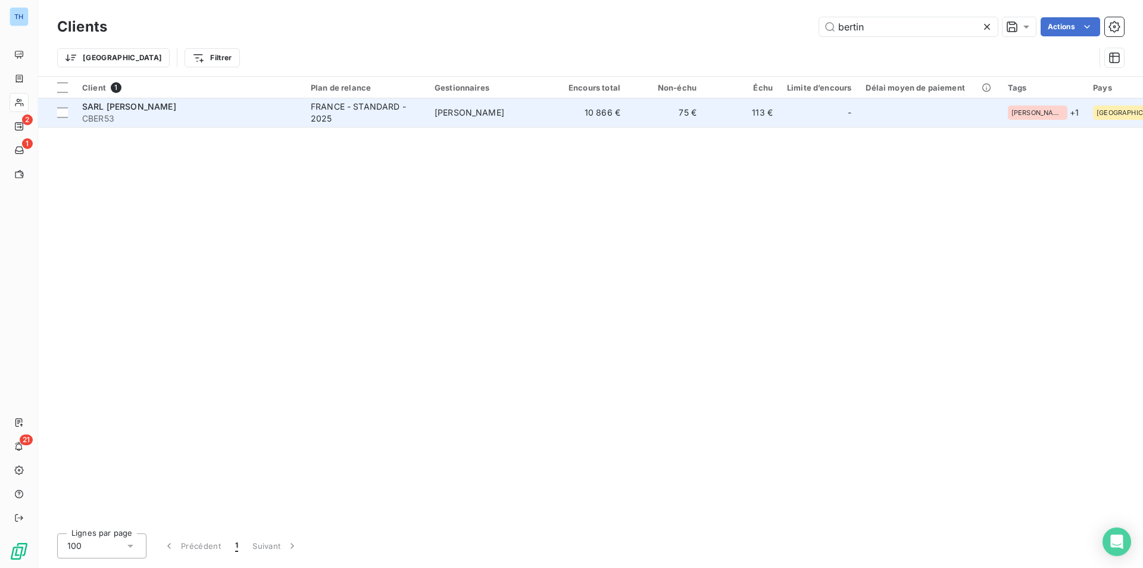
click at [227, 108] on div "SARL [PERSON_NAME]" at bounding box center [189, 107] width 214 height 12
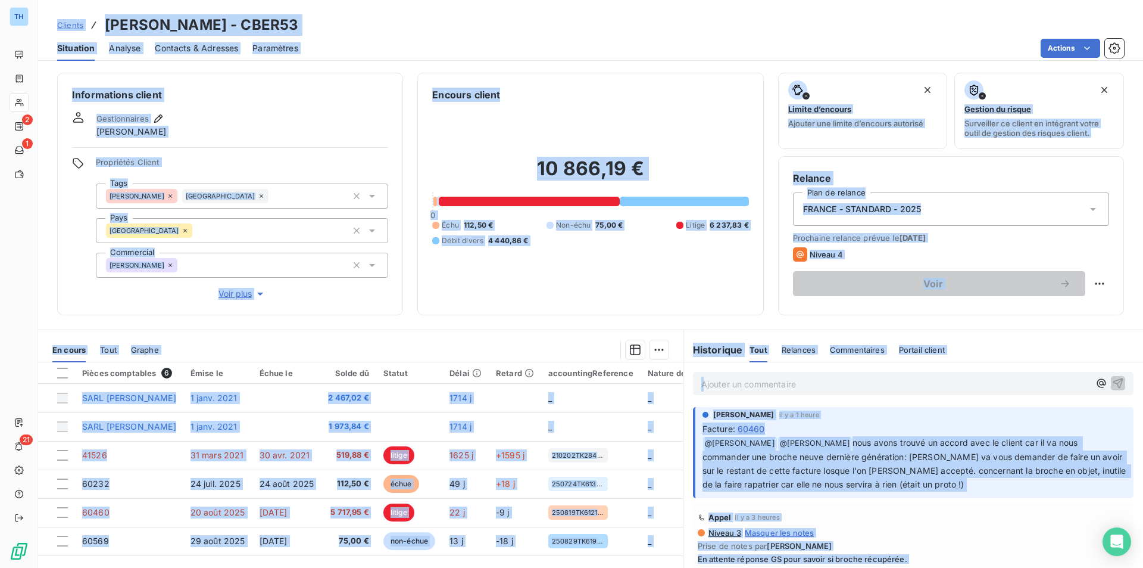
click at [366, 276] on div "[PERSON_NAME]" at bounding box center [242, 265] width 292 height 25
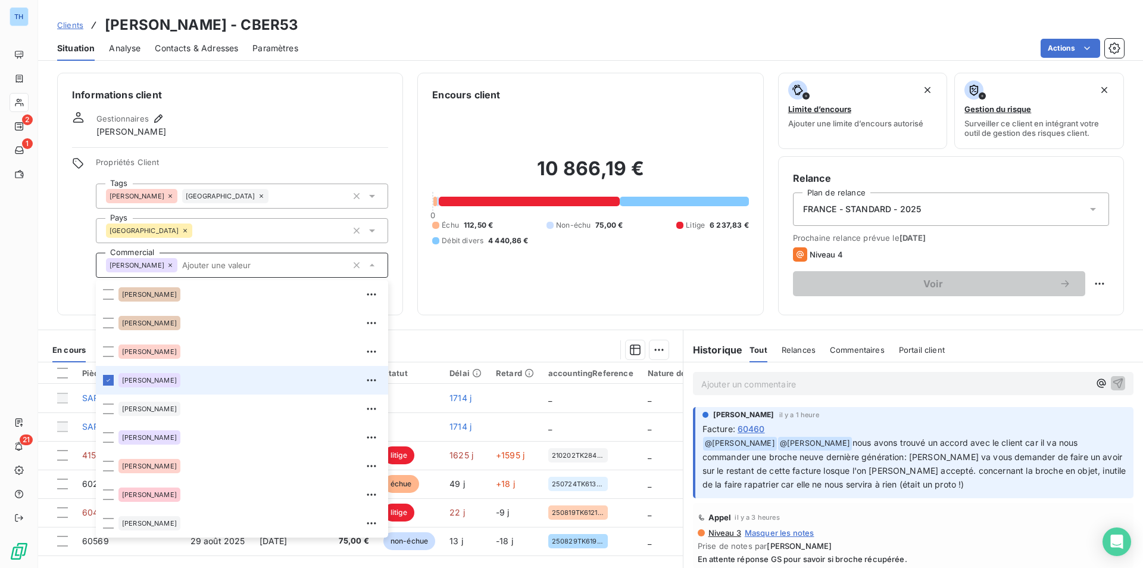
click at [608, 289] on div "10 866,19 € 0 Échu 112,50 € Non-échu 75,00 € Litige 6 237,83 € Débit divers 4 4…" at bounding box center [590, 201] width 316 height 198
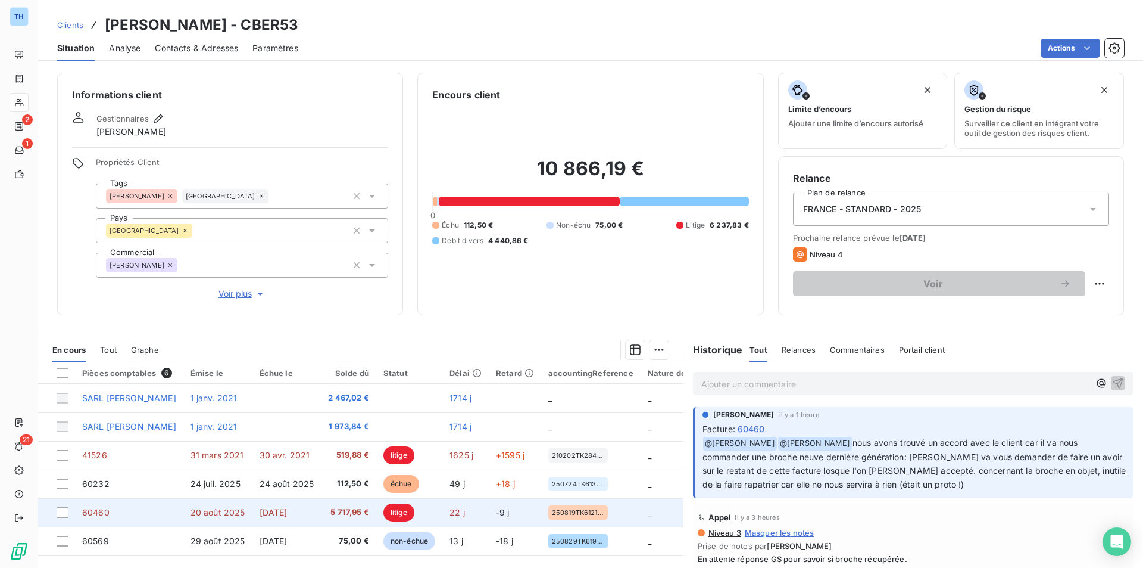
click at [167, 514] on td "60460" at bounding box center [129, 512] width 108 height 29
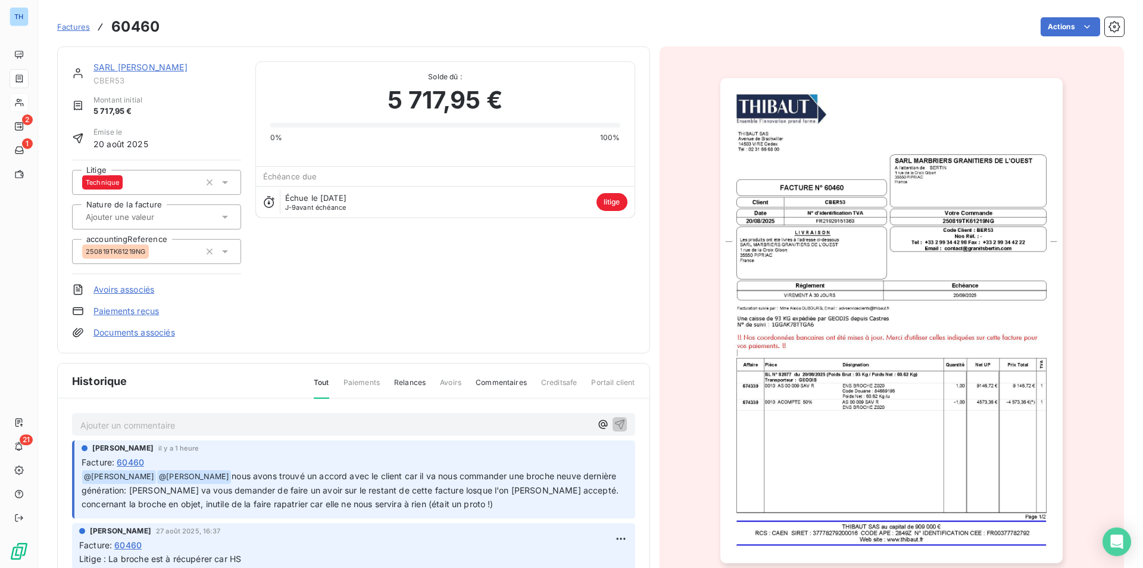
click at [800, 217] on img "button" at bounding box center [892, 320] width 342 height 485
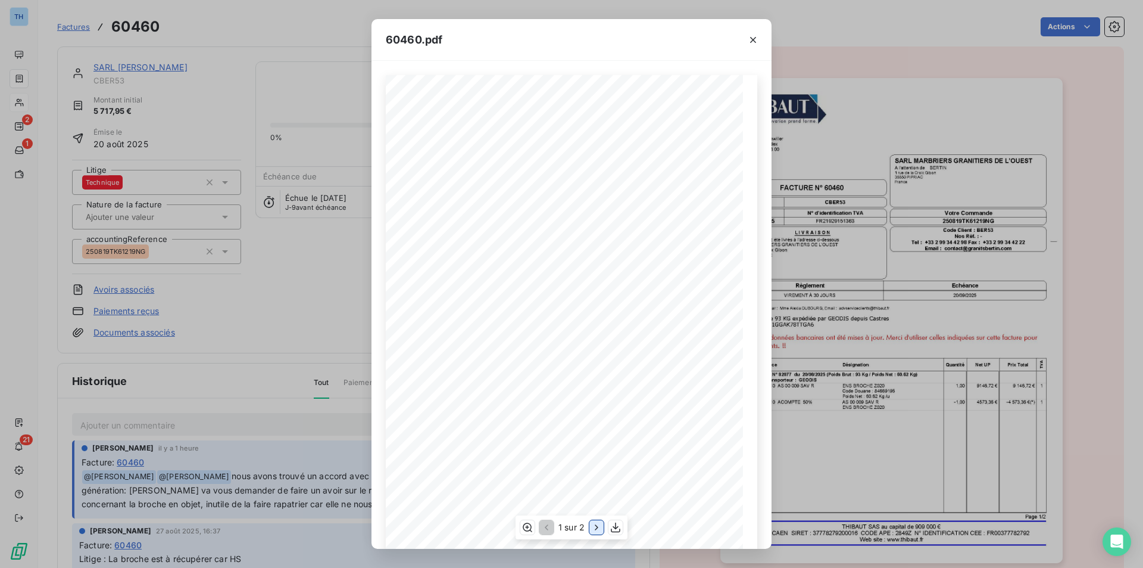
click at [592, 524] on icon "button" at bounding box center [597, 527] width 12 height 12
click at [547, 532] on icon "button" at bounding box center [546, 527] width 12 height 12
drag, startPoint x: 756, startPoint y: 42, endPoint x: 750, endPoint y: 44, distance: 7.0
click at [752, 44] on icon "button" at bounding box center [753, 40] width 12 height 12
